Goal: Task Accomplishment & Management: Manage account settings

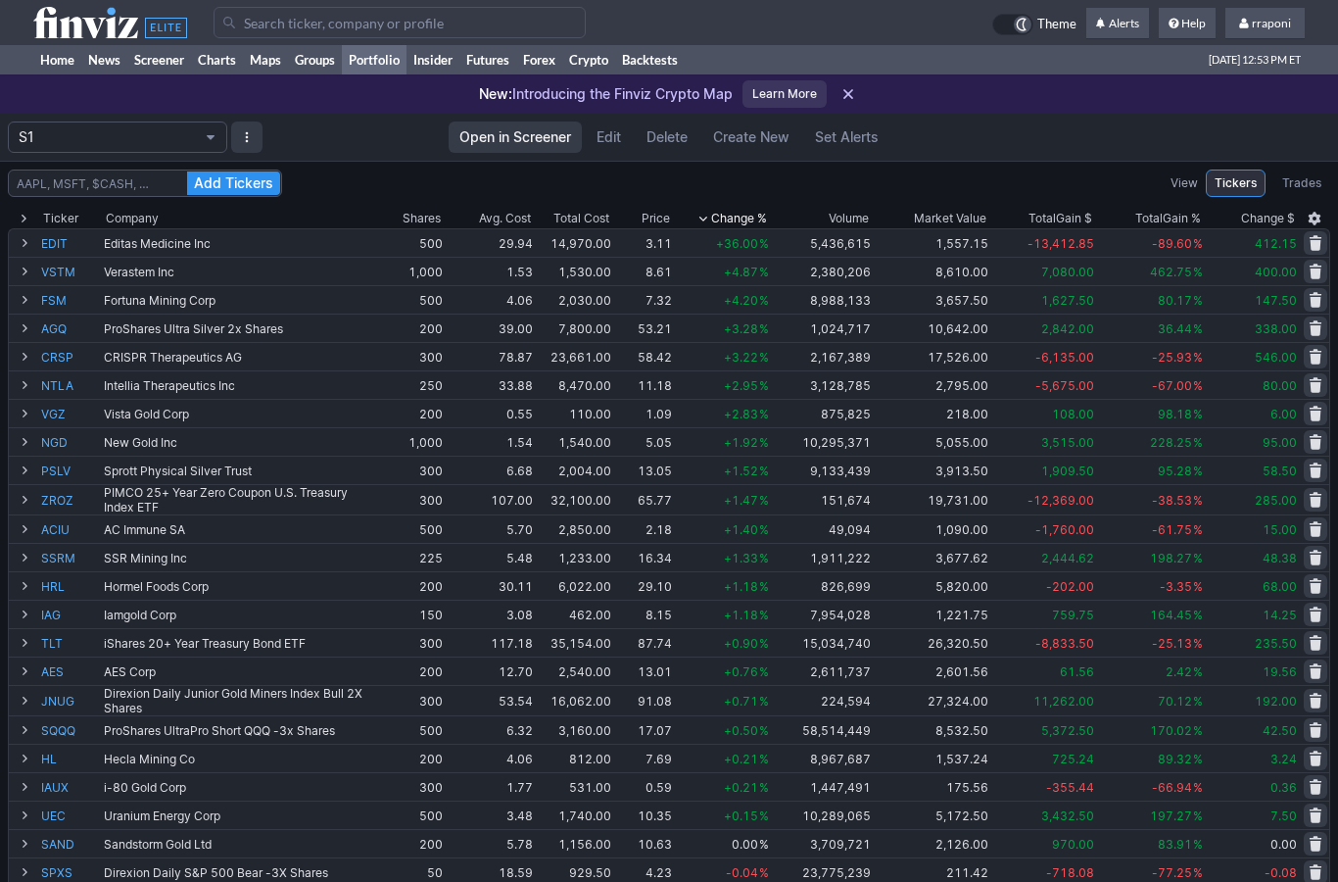
click at [169, 72] on link "Screener" at bounding box center [159, 59] width 64 height 29
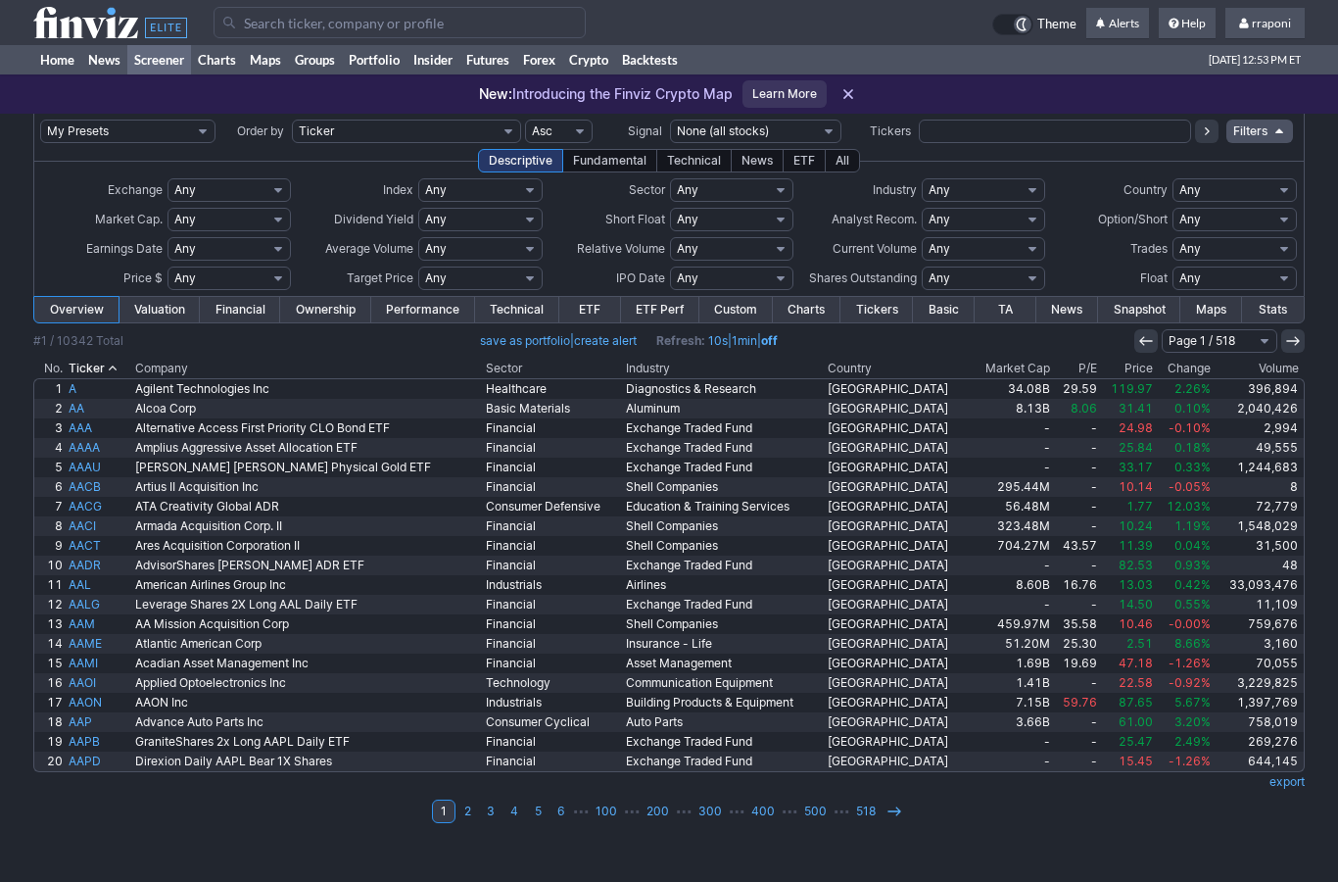
click at [937, 138] on input "text" at bounding box center [1054, 132] width 271 height 24
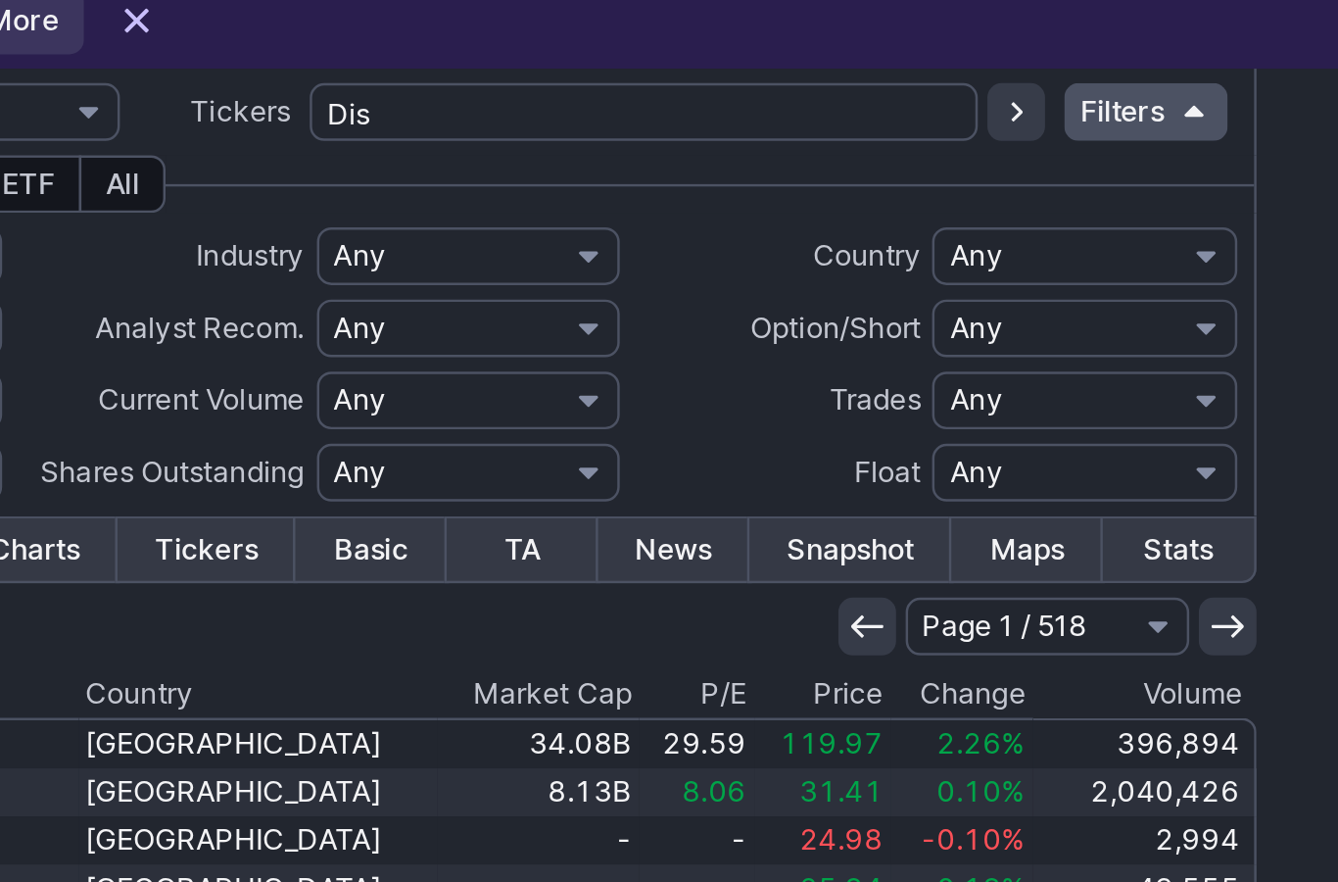
type input "Dis"
click at [1199, 123] on icon at bounding box center [1207, 131] width 16 height 16
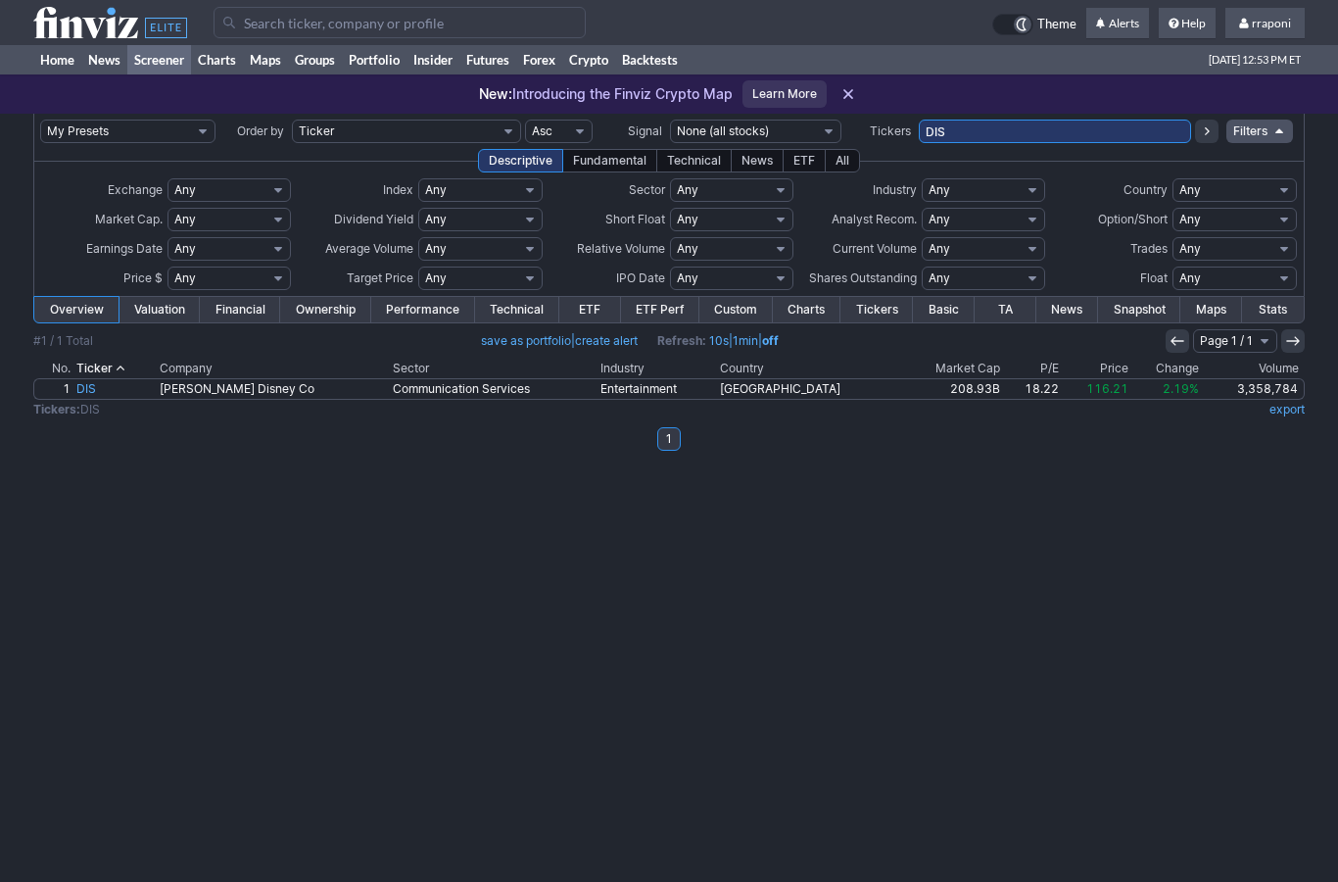
click at [376, 71] on link "Portfolio" at bounding box center [374, 59] width 65 height 29
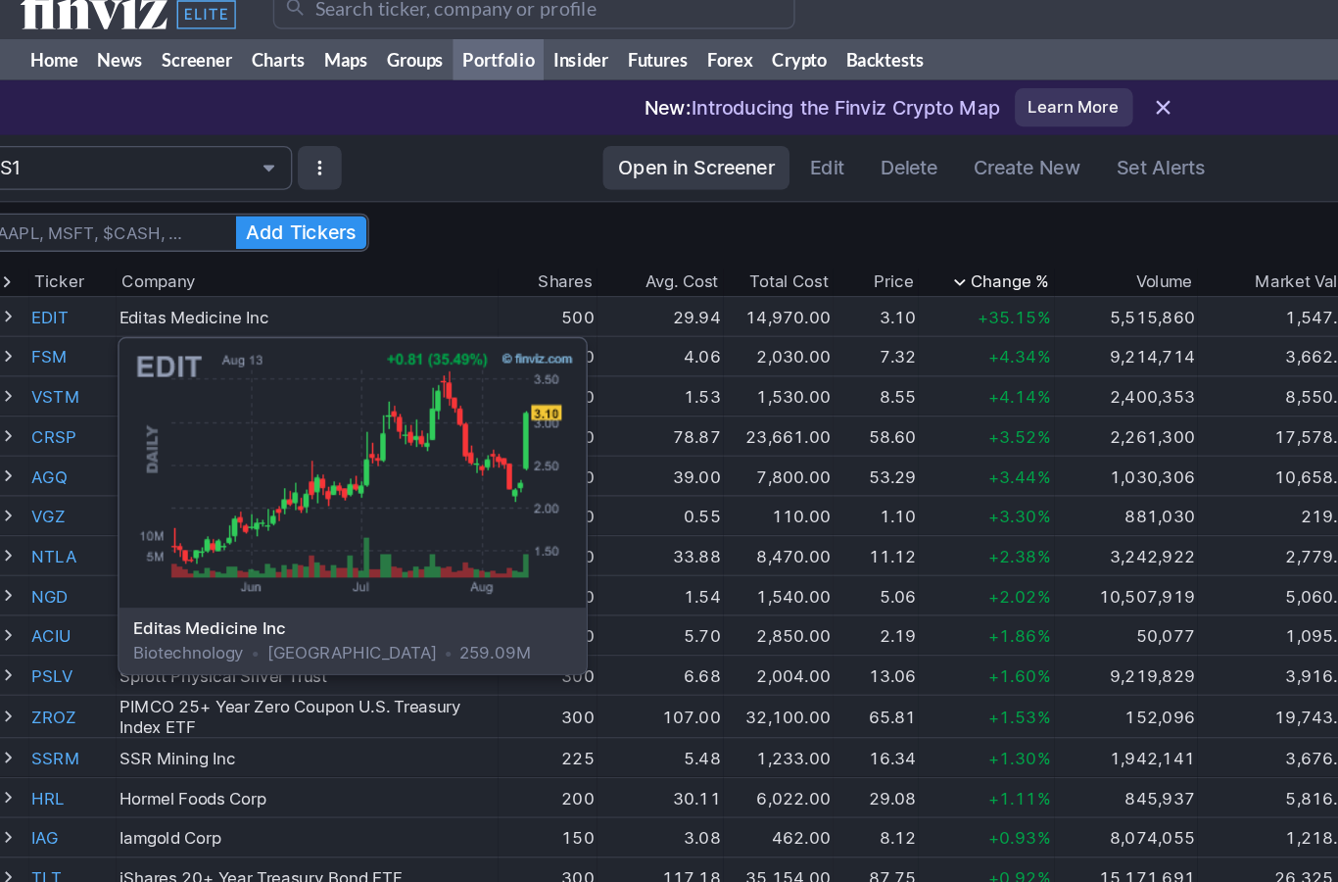
click at [41, 230] on link "EDIT" at bounding box center [70, 242] width 59 height 27
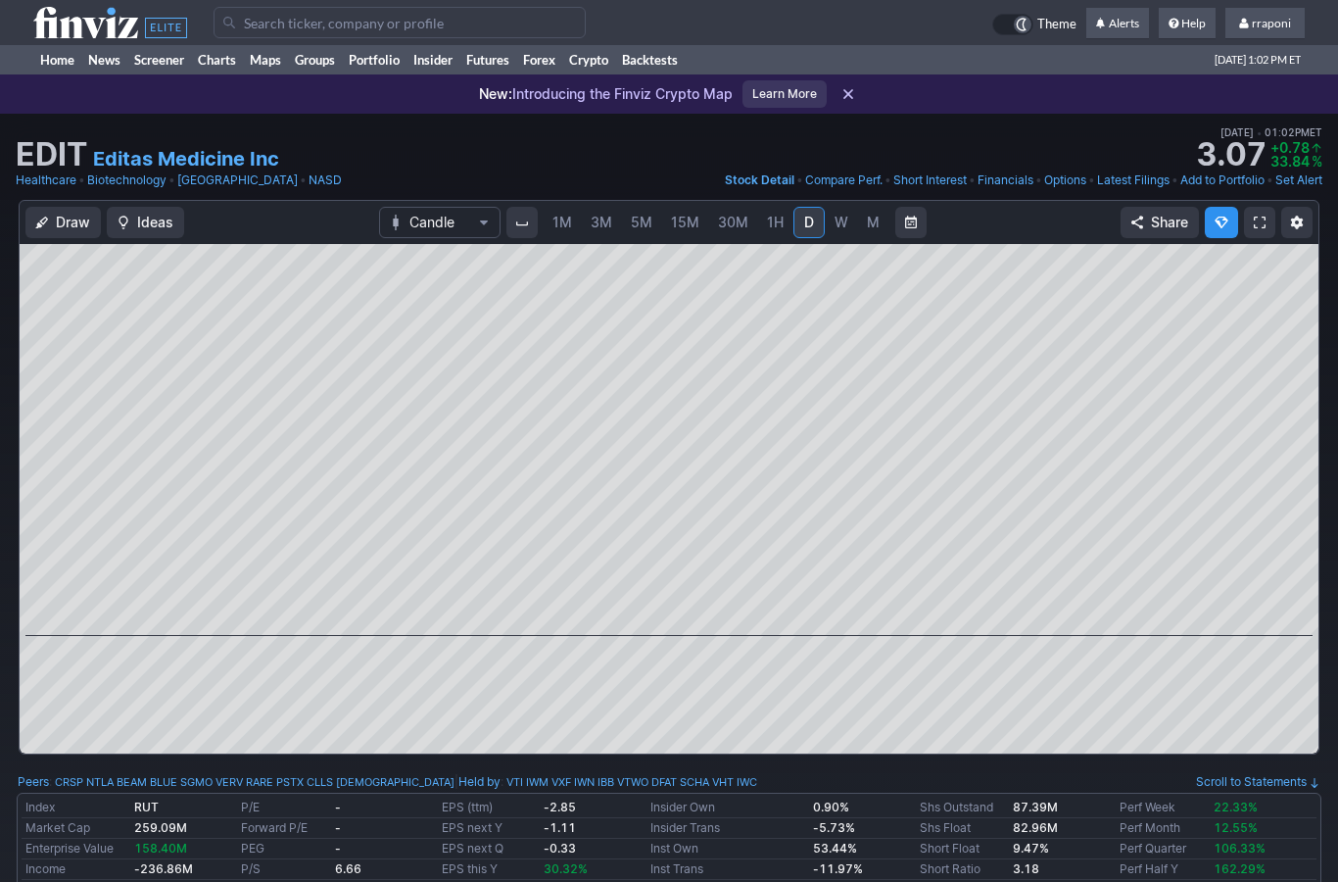
click at [834, 235] on link "W" at bounding box center [841, 222] width 31 height 31
click at [876, 232] on link "M" at bounding box center [873, 222] width 31 height 31
click at [389, 72] on link "Portfolio" at bounding box center [374, 59] width 65 height 29
